Goal: Book appointment/travel/reservation

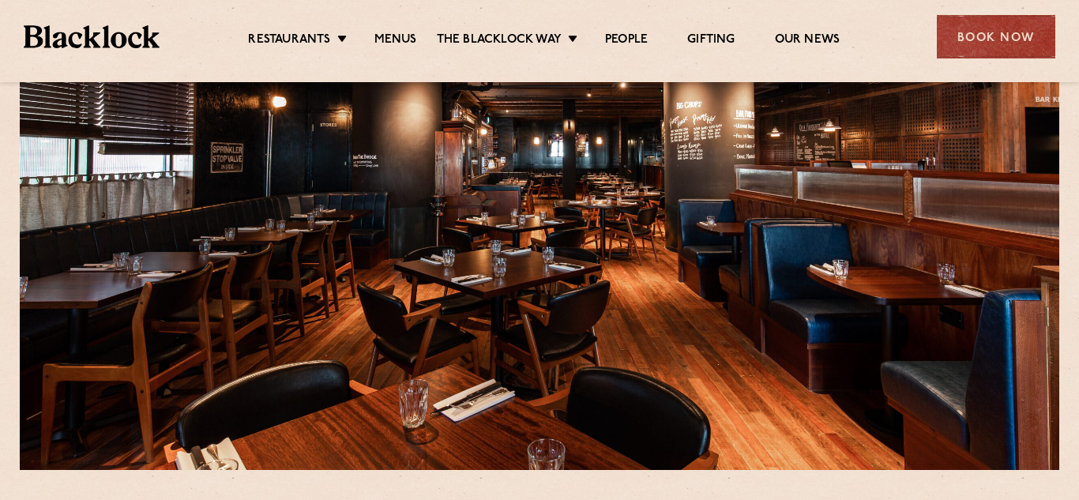
scroll to position [93, 0]
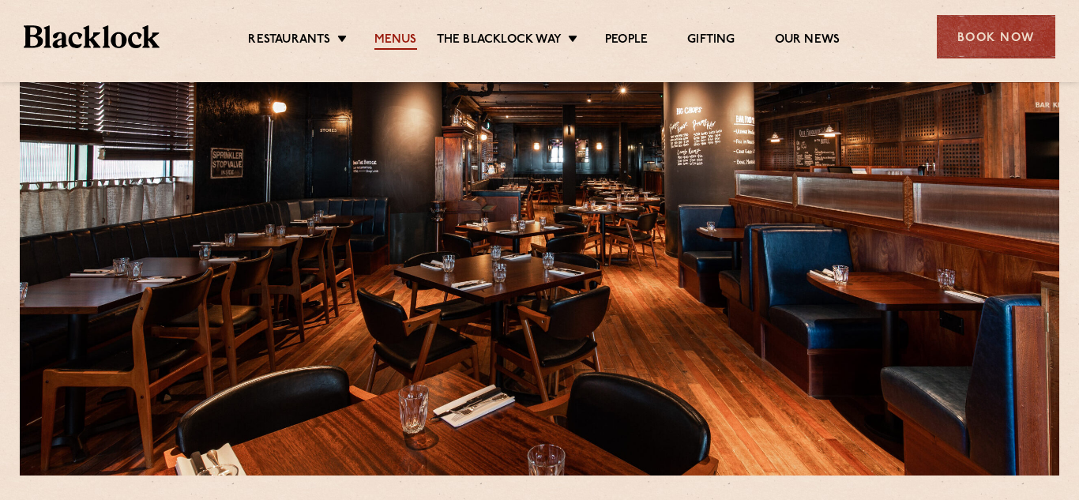
click at [390, 38] on link "Menus" at bounding box center [396, 40] width 43 height 17
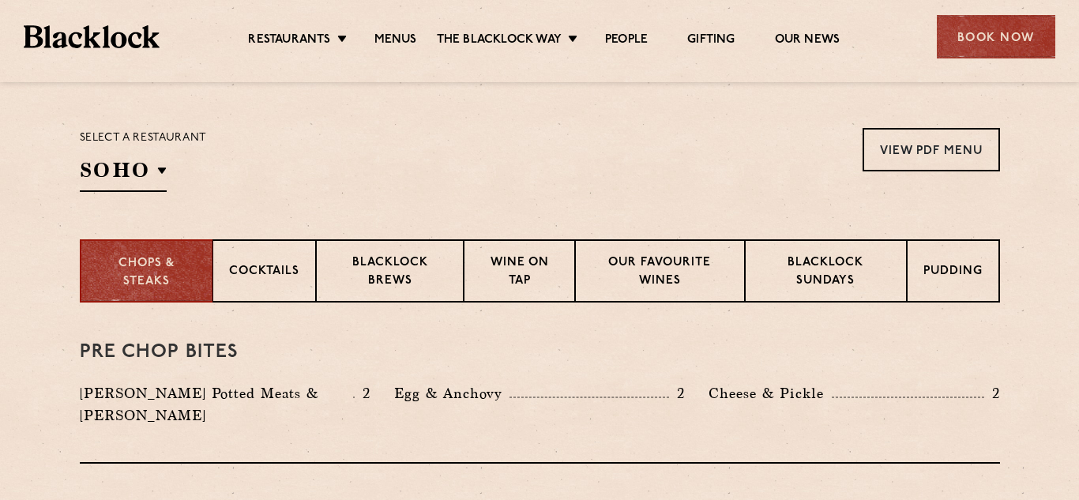
scroll to position [498, 0]
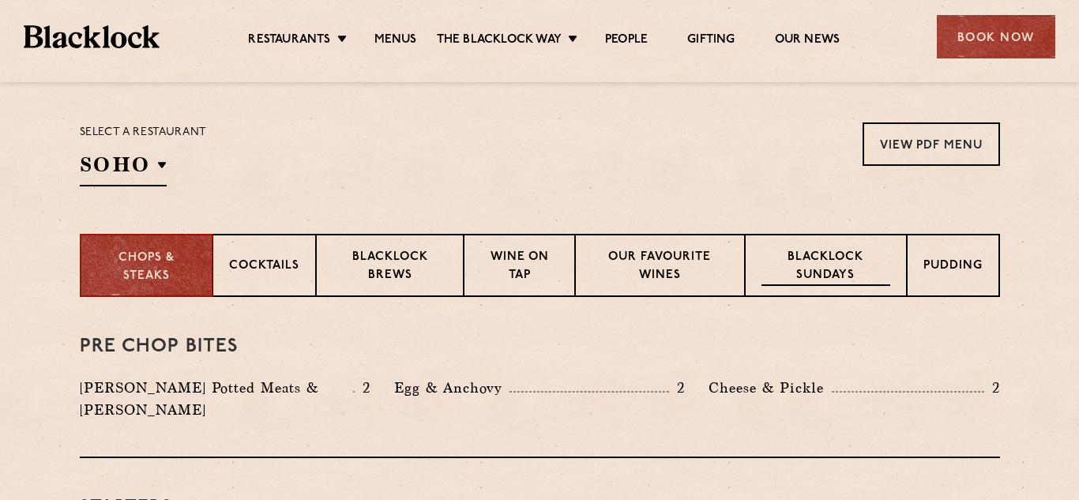
click at [855, 255] on p "Blacklock Sundays" at bounding box center [826, 267] width 128 height 37
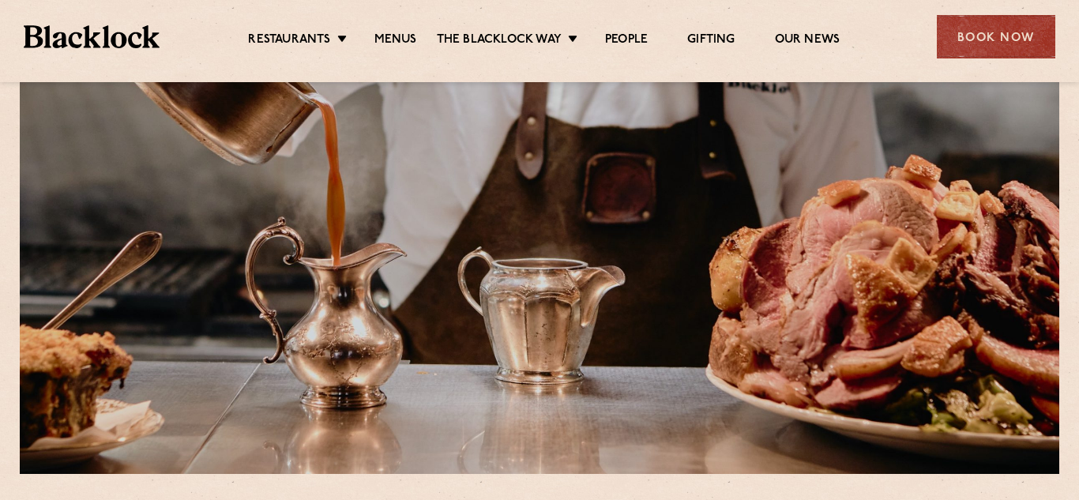
scroll to position [0, 0]
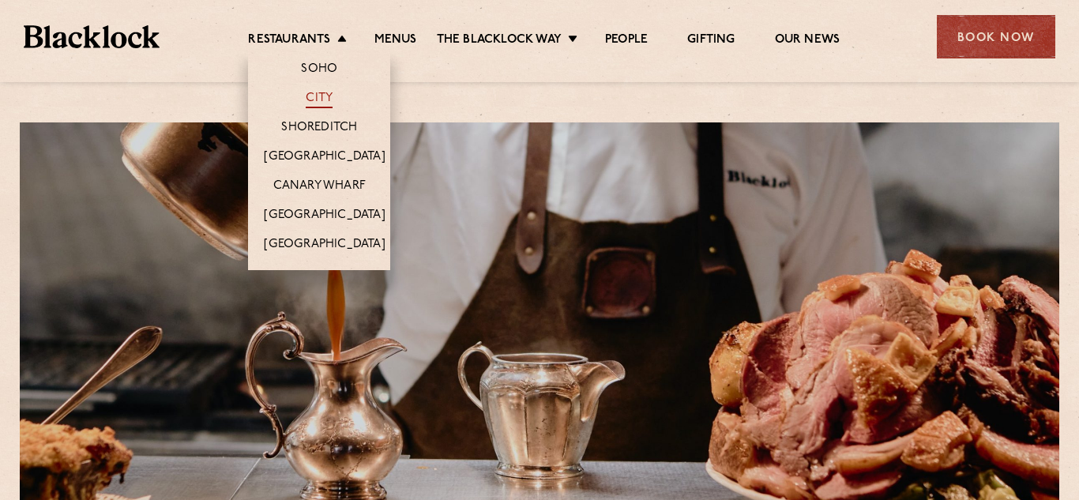
click at [310, 97] on link "City" at bounding box center [319, 99] width 27 height 17
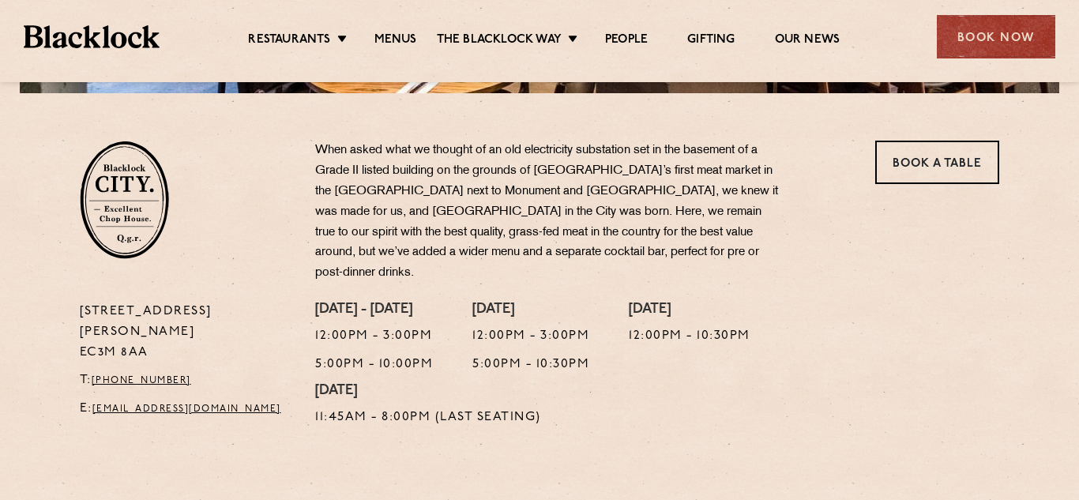
scroll to position [479, 0]
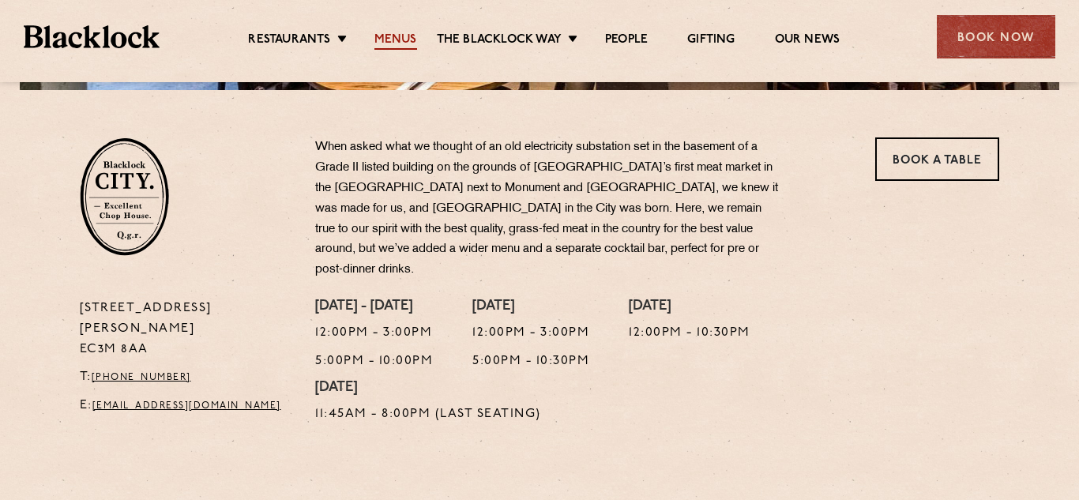
click at [391, 36] on link "Menus" at bounding box center [396, 40] width 43 height 17
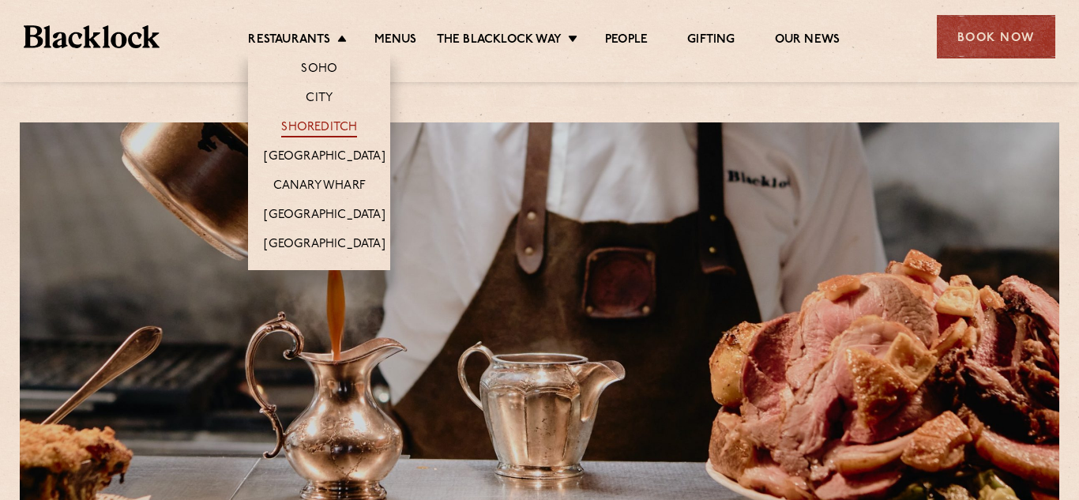
click at [312, 126] on link "Shoreditch" at bounding box center [319, 128] width 76 height 17
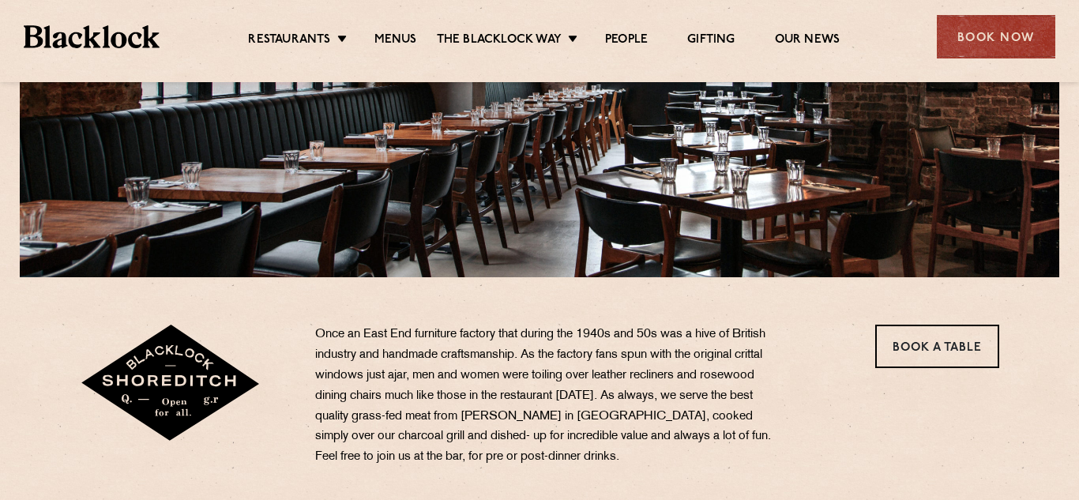
scroll to position [297, 0]
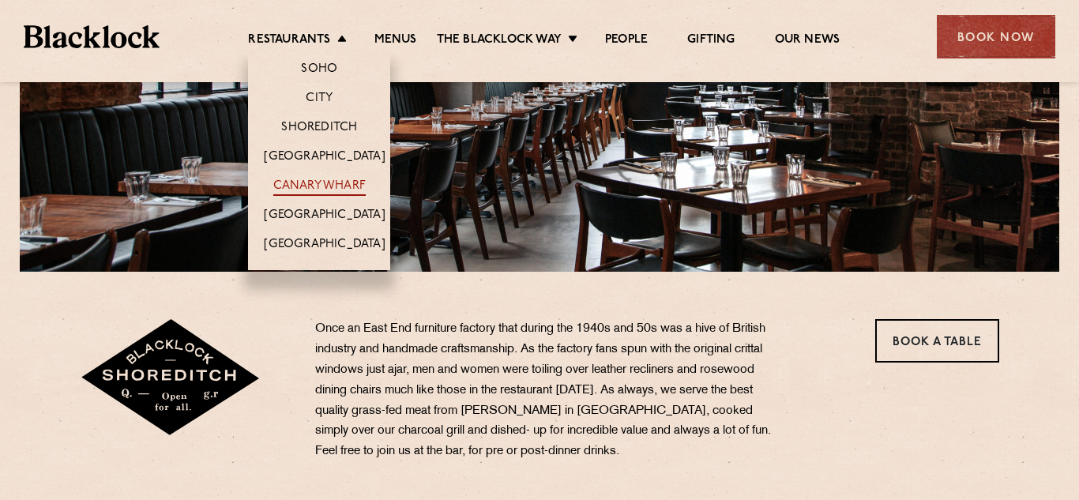
click at [307, 187] on link "Canary Wharf" at bounding box center [319, 187] width 92 height 17
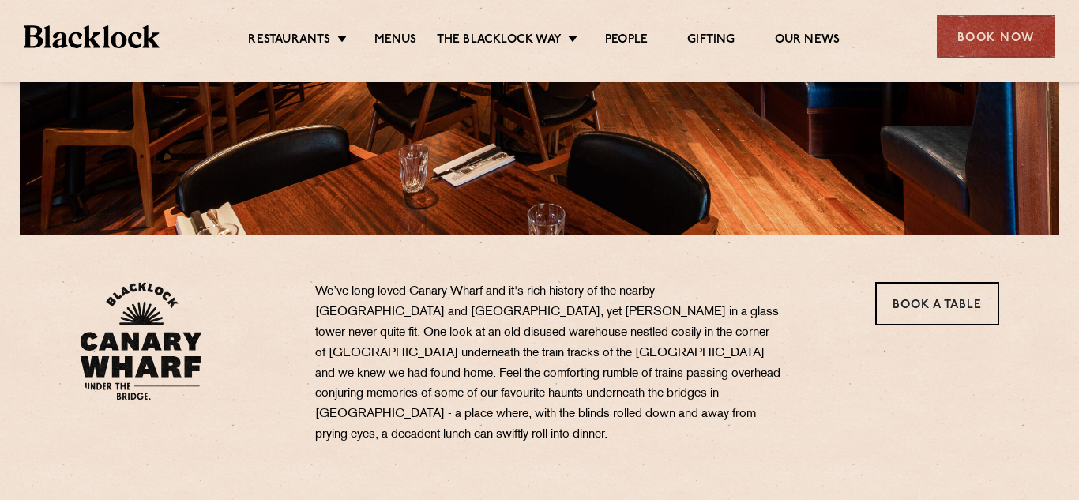
scroll to position [340, 0]
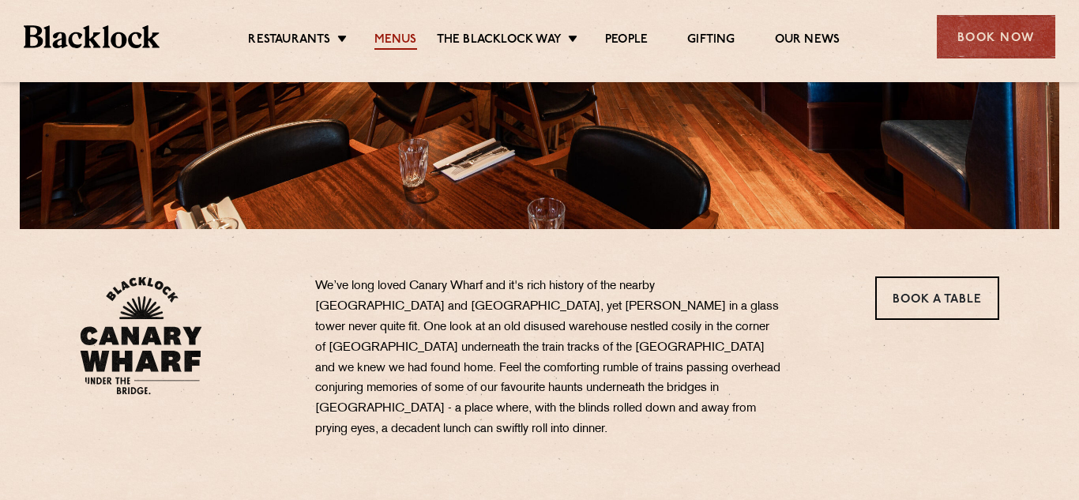
click at [391, 40] on link "Menus" at bounding box center [396, 40] width 43 height 17
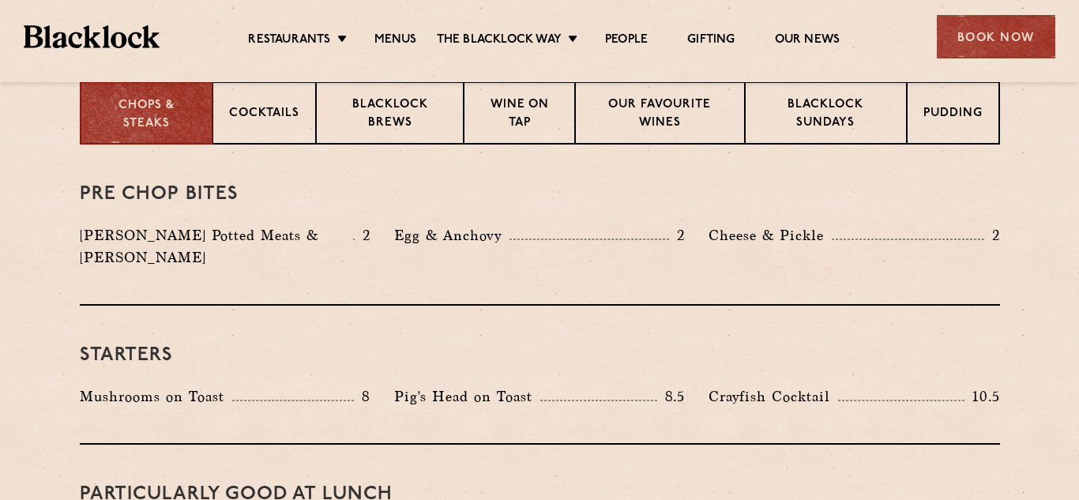
scroll to position [667, 0]
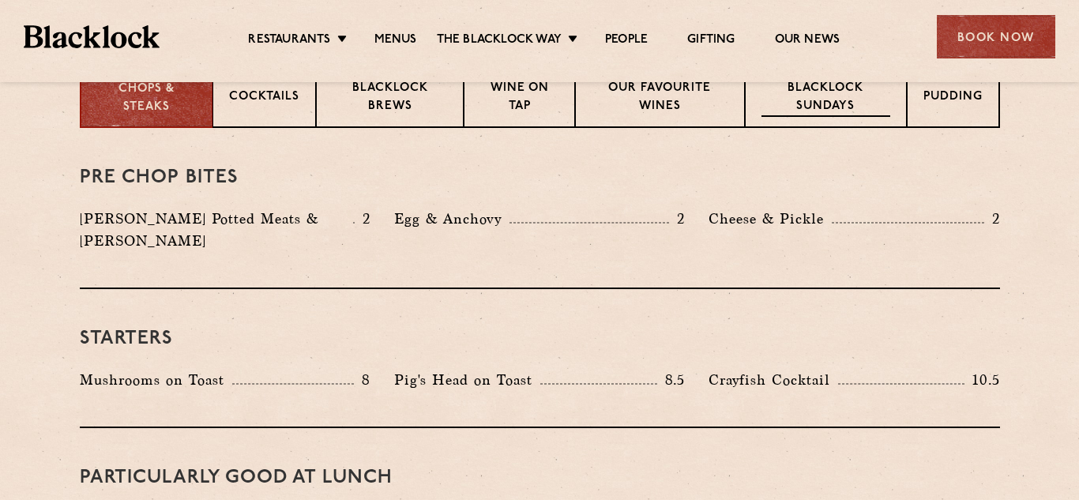
click at [833, 92] on p "Blacklock Sundays" at bounding box center [826, 98] width 128 height 37
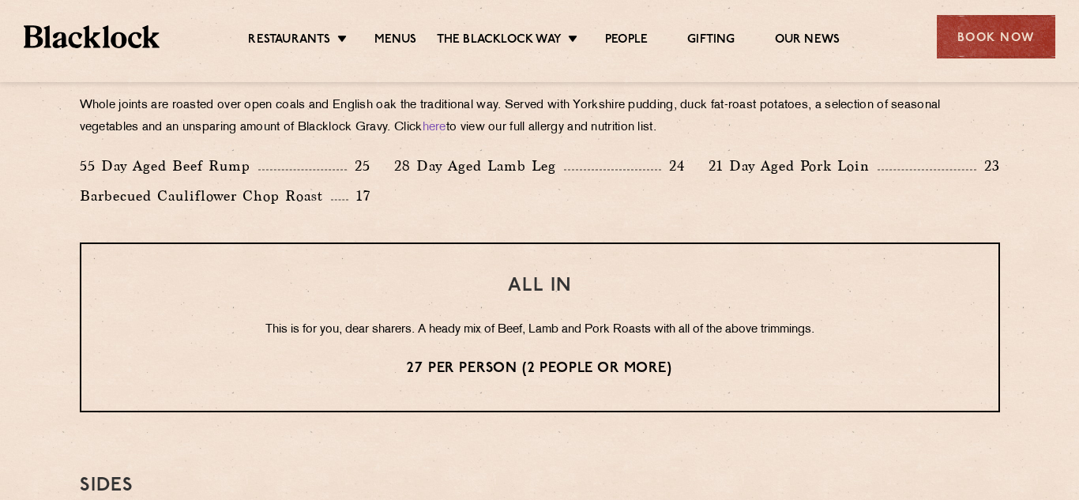
scroll to position [1208, 0]
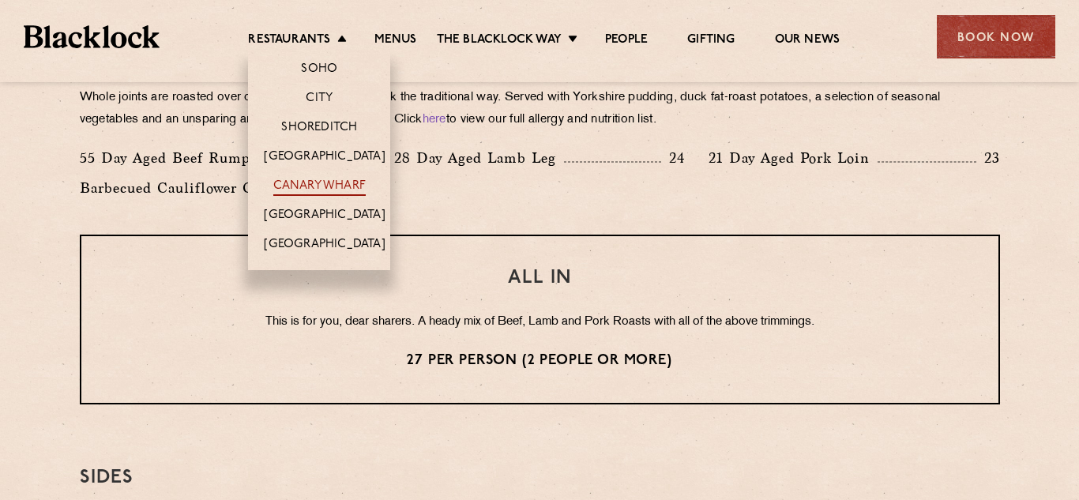
click at [328, 188] on link "Canary Wharf" at bounding box center [319, 187] width 92 height 17
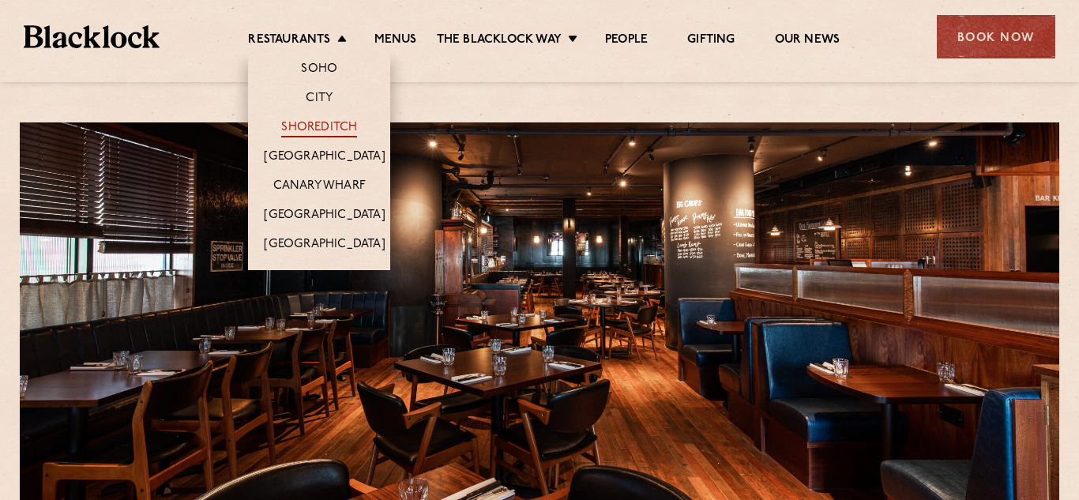
click at [300, 133] on link "Shoreditch" at bounding box center [319, 128] width 76 height 17
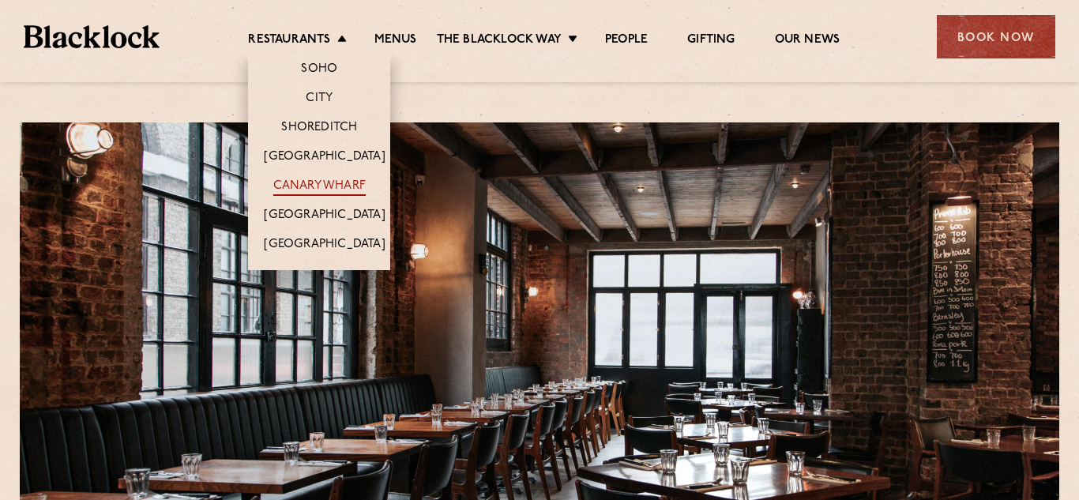
click at [304, 187] on link "Canary Wharf" at bounding box center [319, 187] width 92 height 17
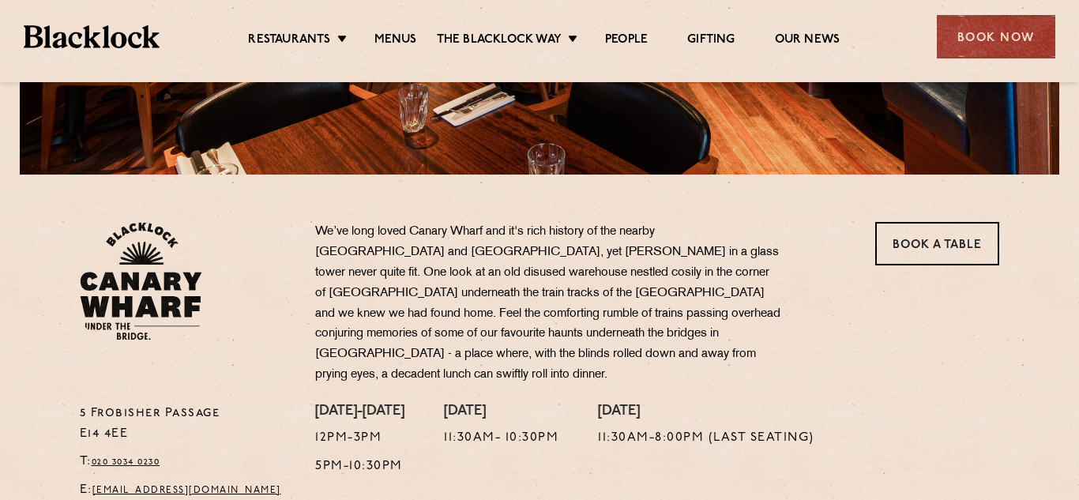
scroll to position [400, 0]
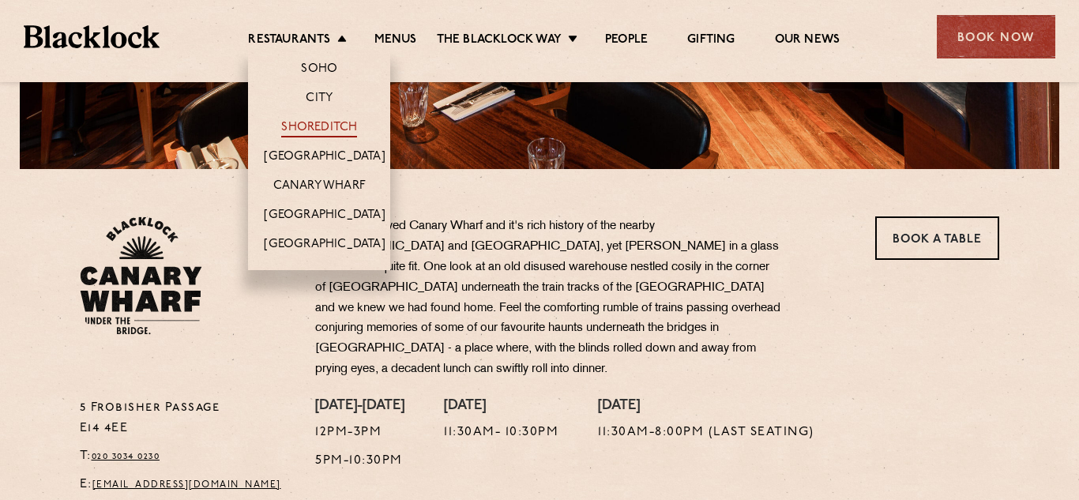
click at [313, 126] on link "Shoreditch" at bounding box center [319, 128] width 76 height 17
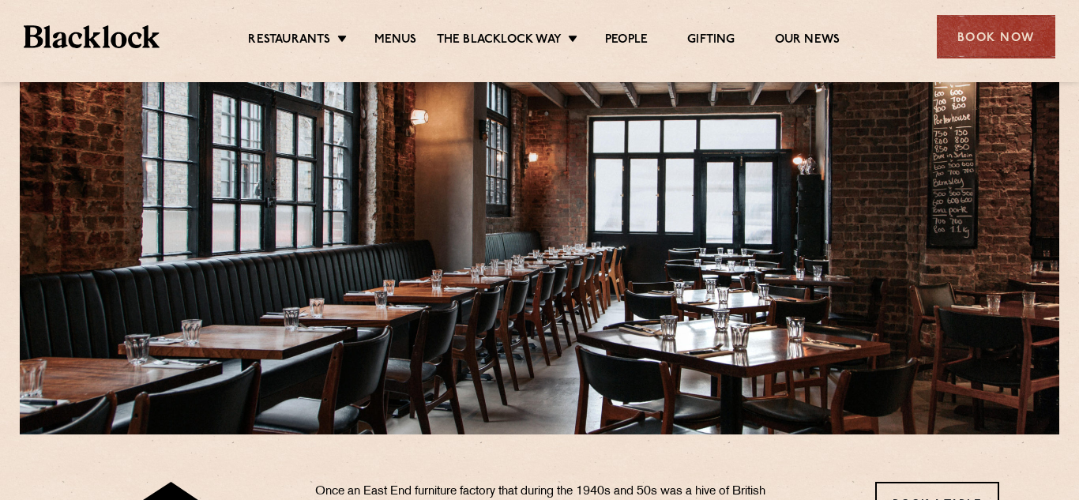
scroll to position [131, 0]
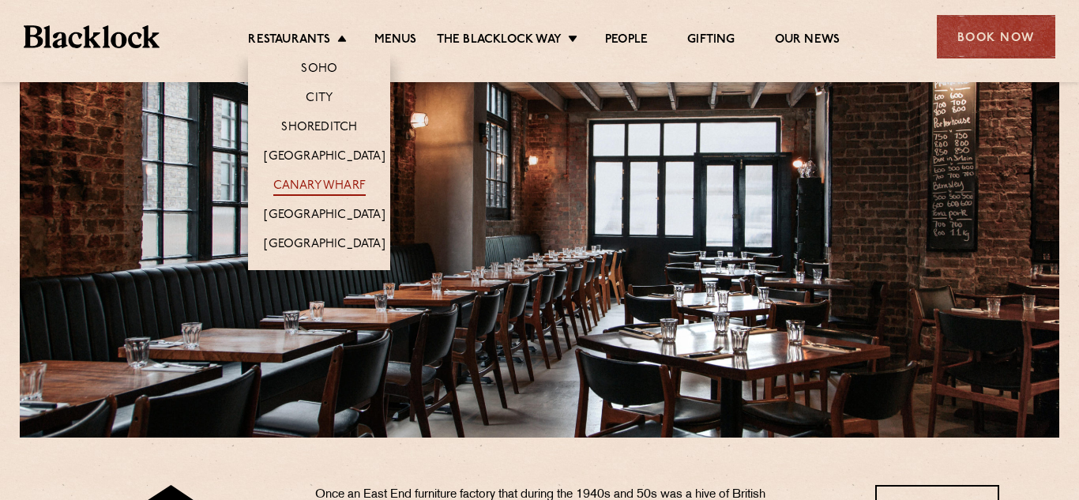
click at [320, 185] on link "Canary Wharf" at bounding box center [319, 187] width 92 height 17
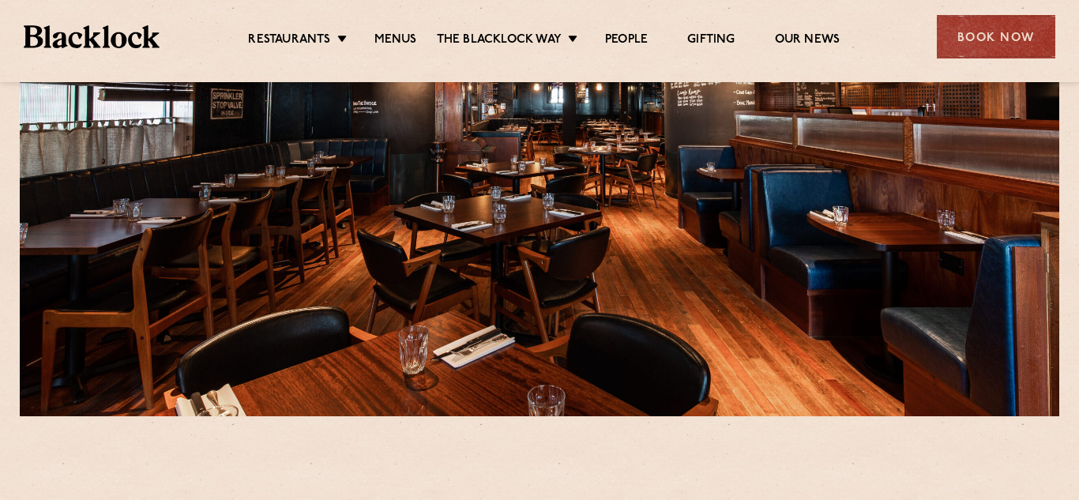
scroll to position [156, 0]
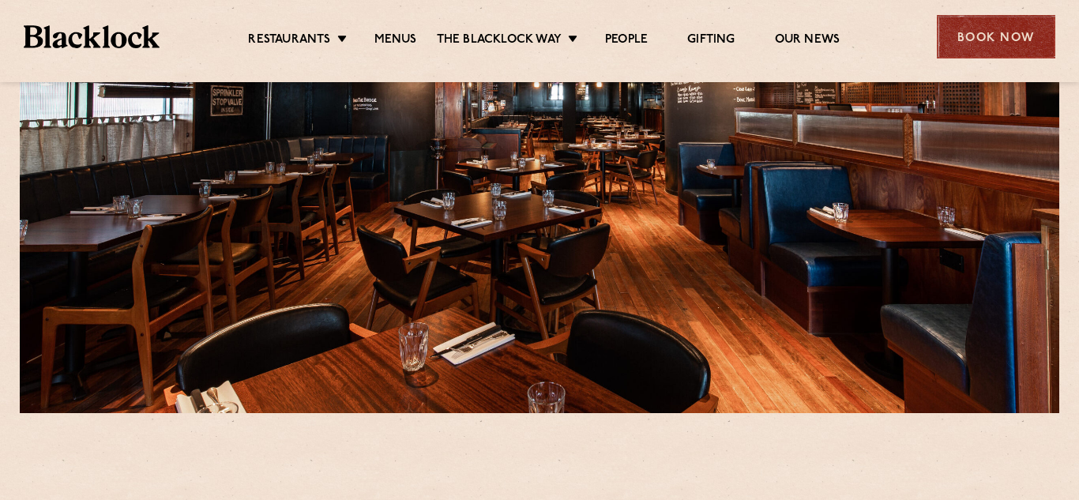
click at [983, 38] on div "Book Now" at bounding box center [996, 36] width 119 height 43
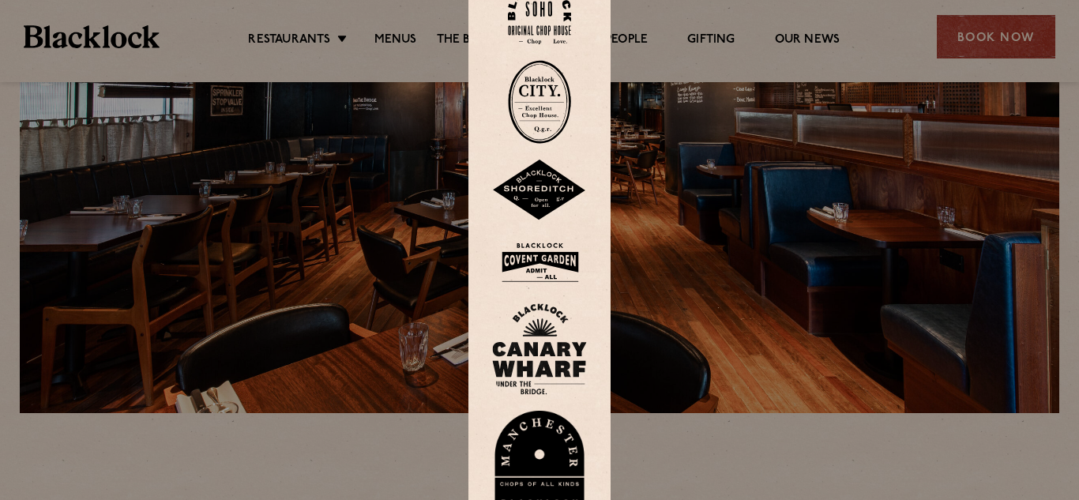
click at [535, 345] on img at bounding box center [539, 349] width 95 height 92
